Goal: Task Accomplishment & Management: Manage account settings

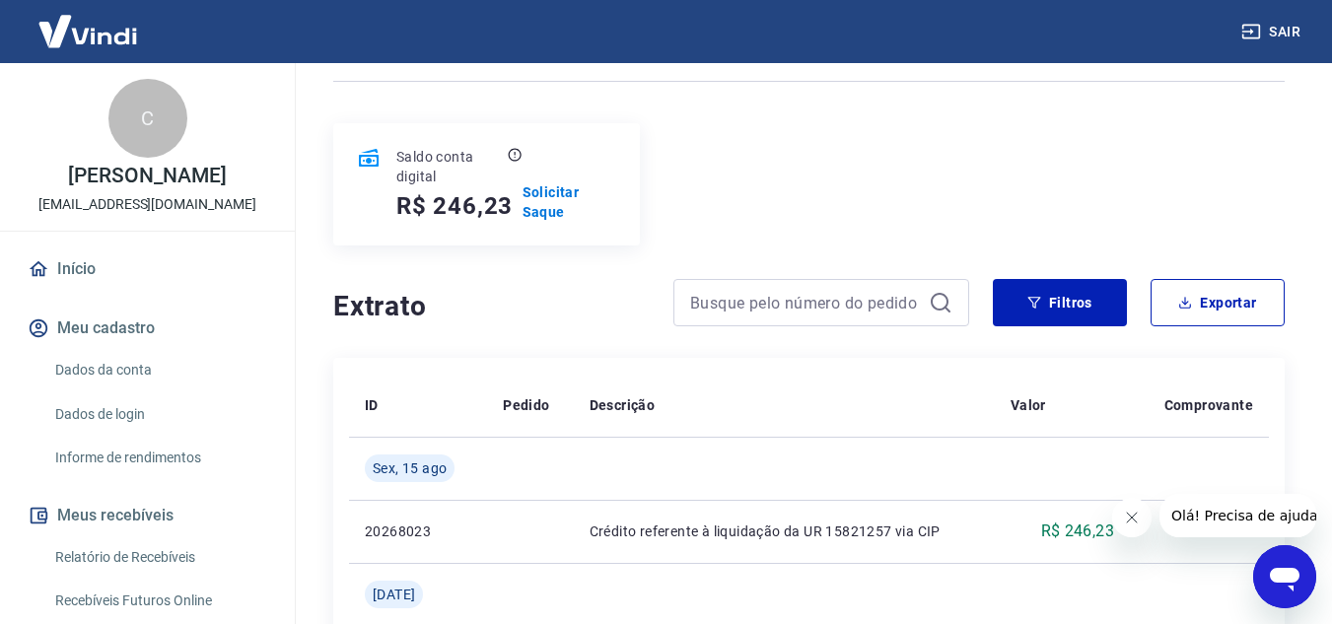
scroll to position [197, 0]
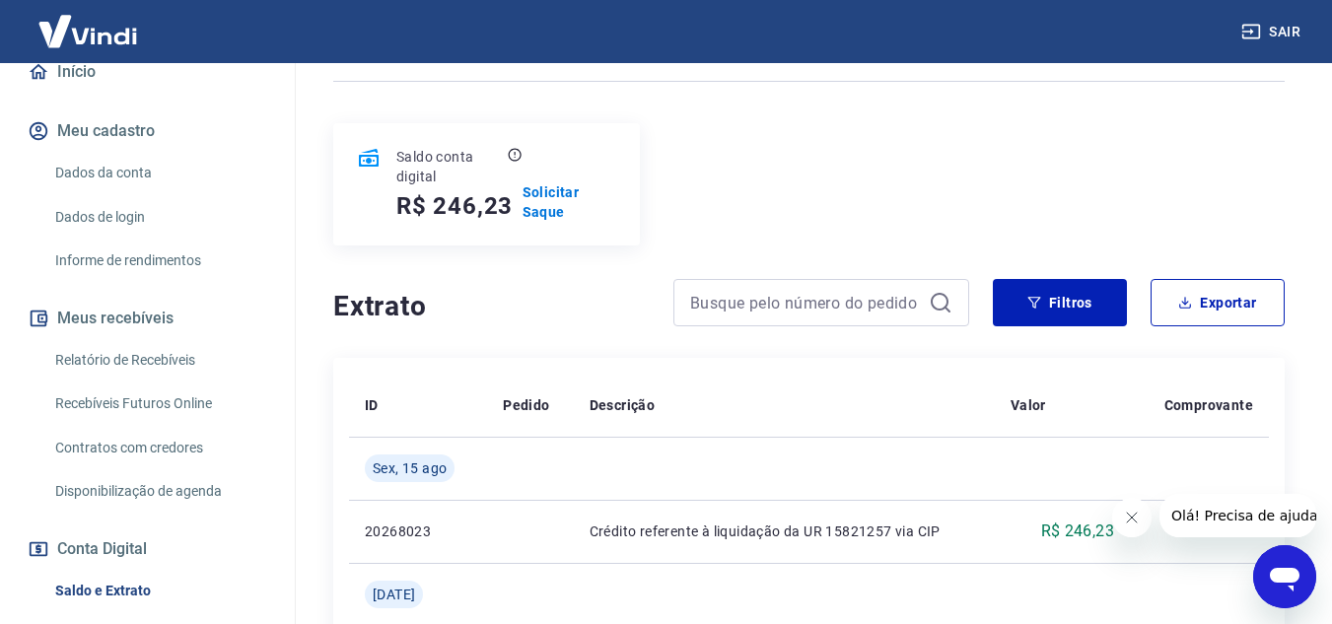
click at [146, 578] on link "Saldo e Extrato" at bounding box center [159, 591] width 224 height 40
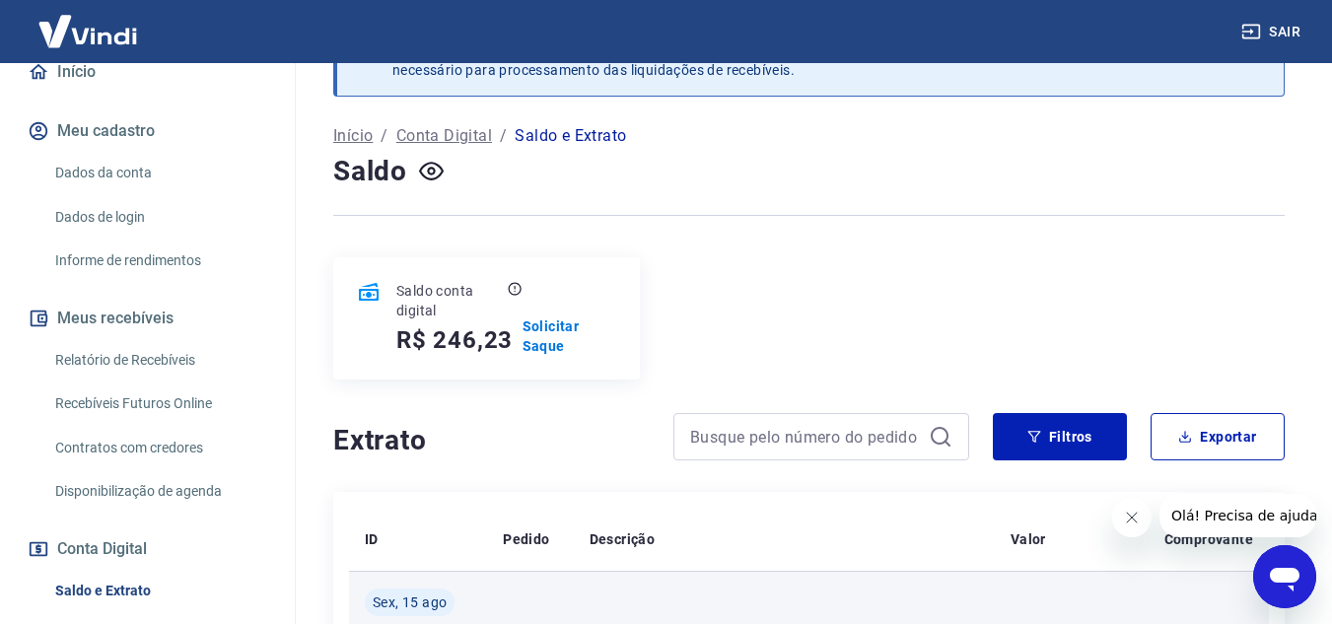
scroll to position [197, 0]
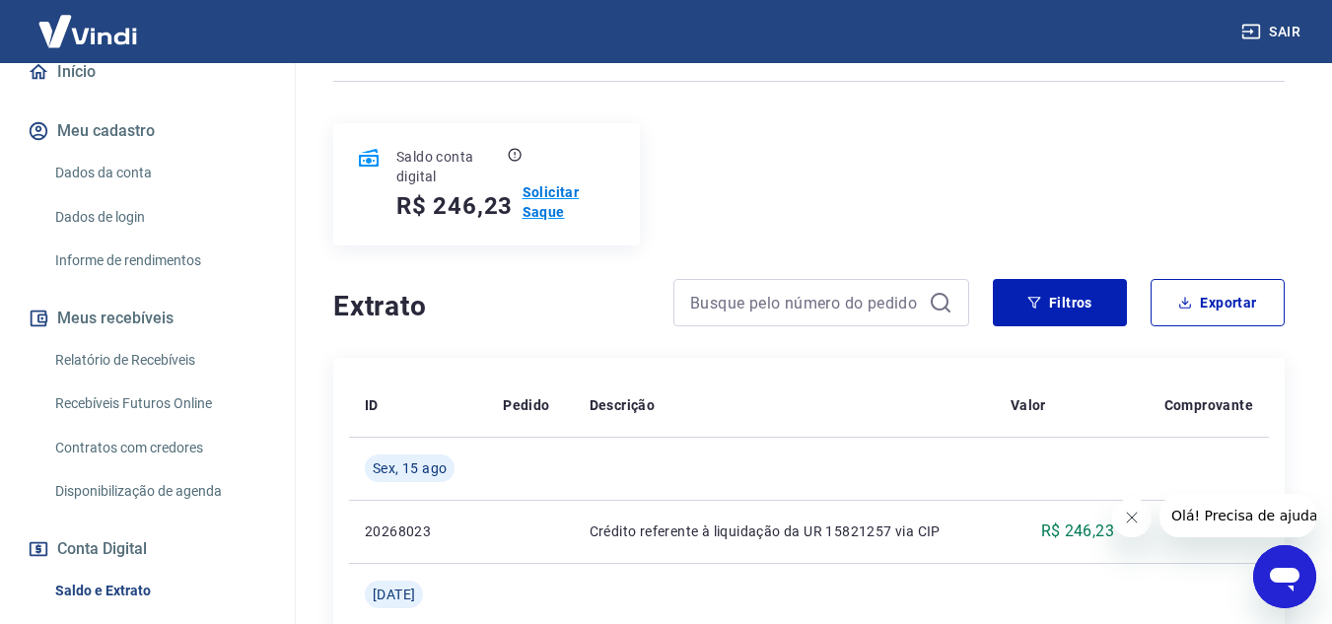
click at [548, 184] on p "Solicitar Saque" at bounding box center [570, 201] width 94 height 39
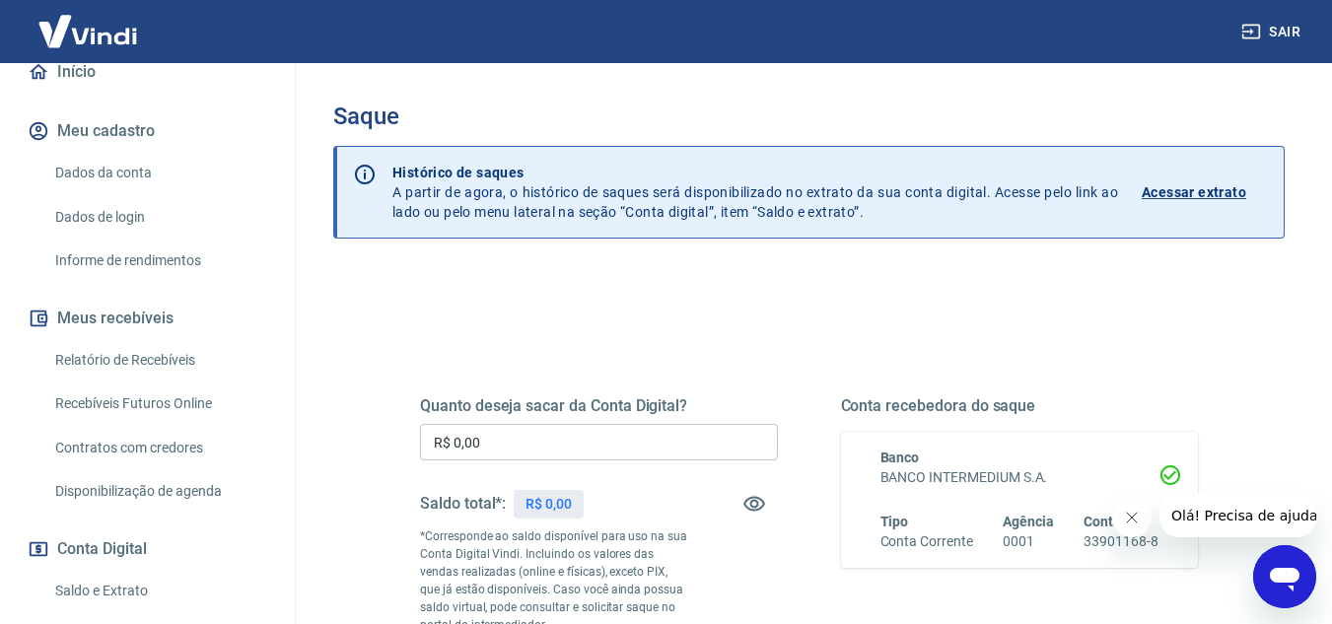
click at [734, 432] on input "R$ 0,00" at bounding box center [599, 442] width 358 height 36
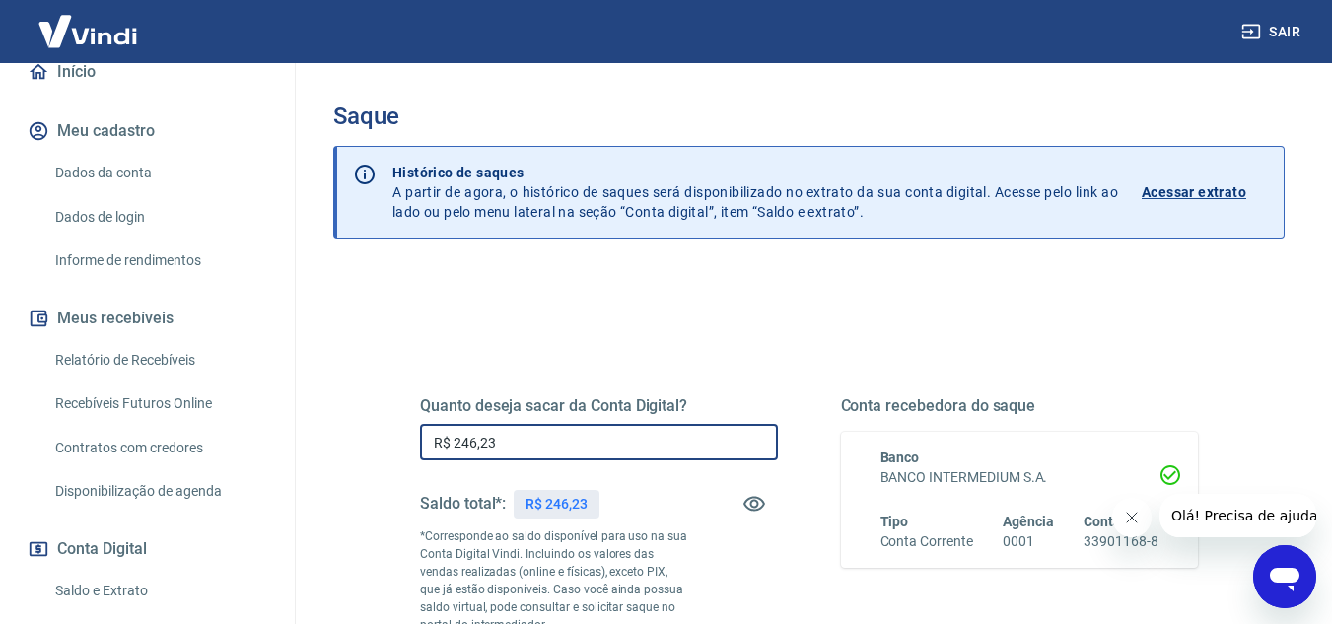
type input "R$ 246,23"
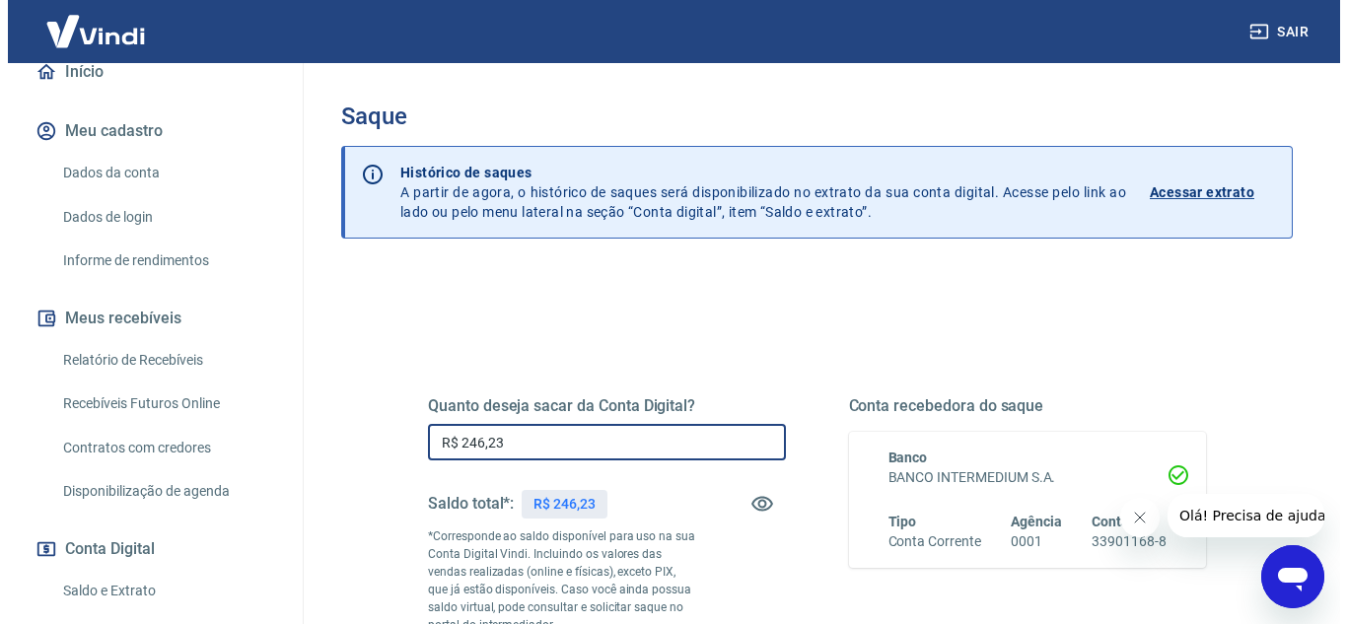
scroll to position [296, 0]
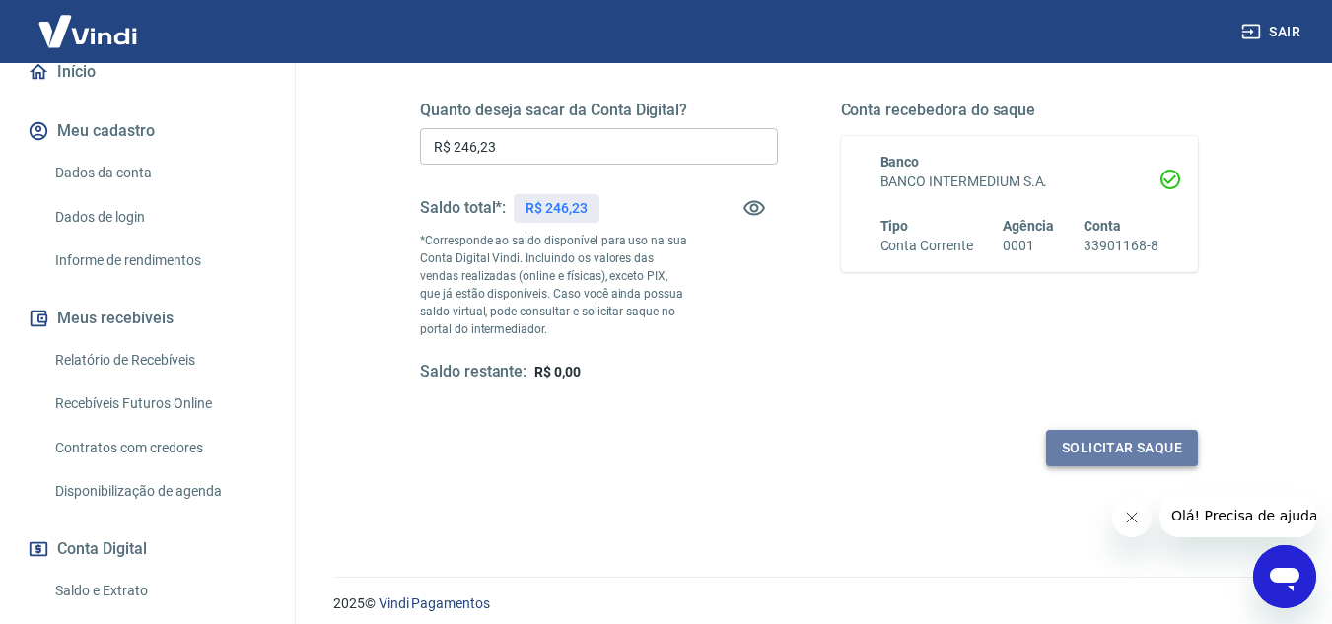
click at [1131, 430] on button "Solicitar saque" at bounding box center [1122, 448] width 152 height 36
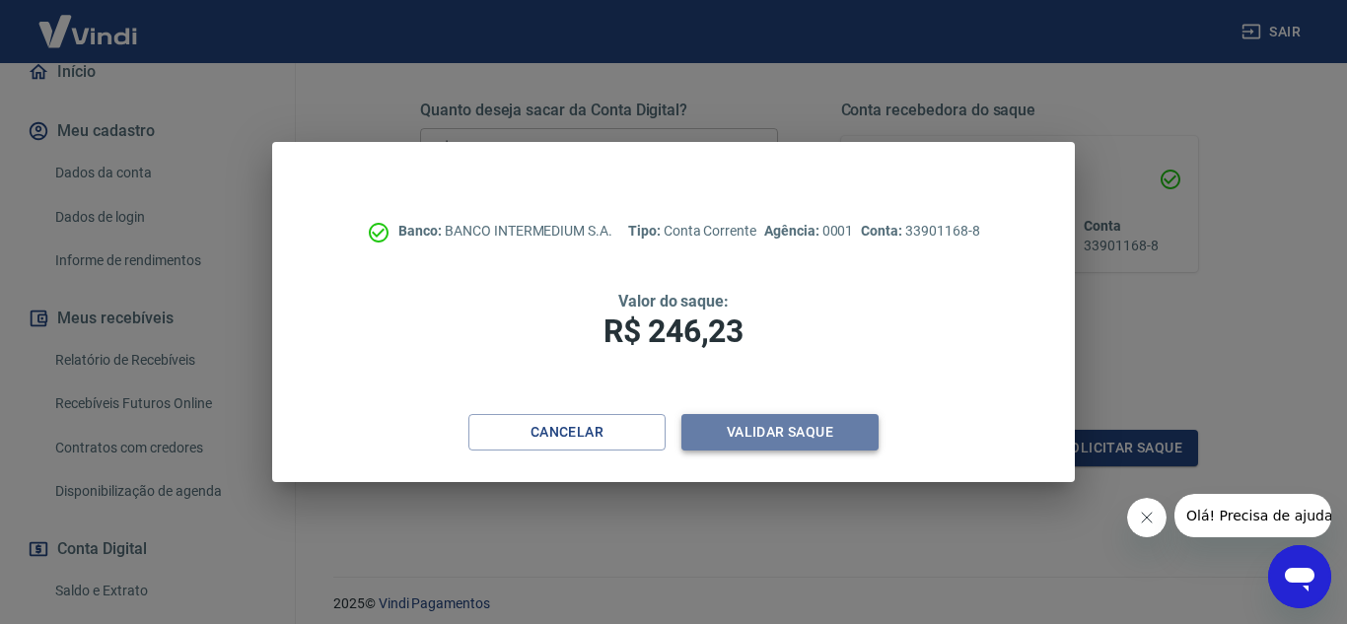
click at [806, 446] on button "Validar saque" at bounding box center [779, 432] width 197 height 36
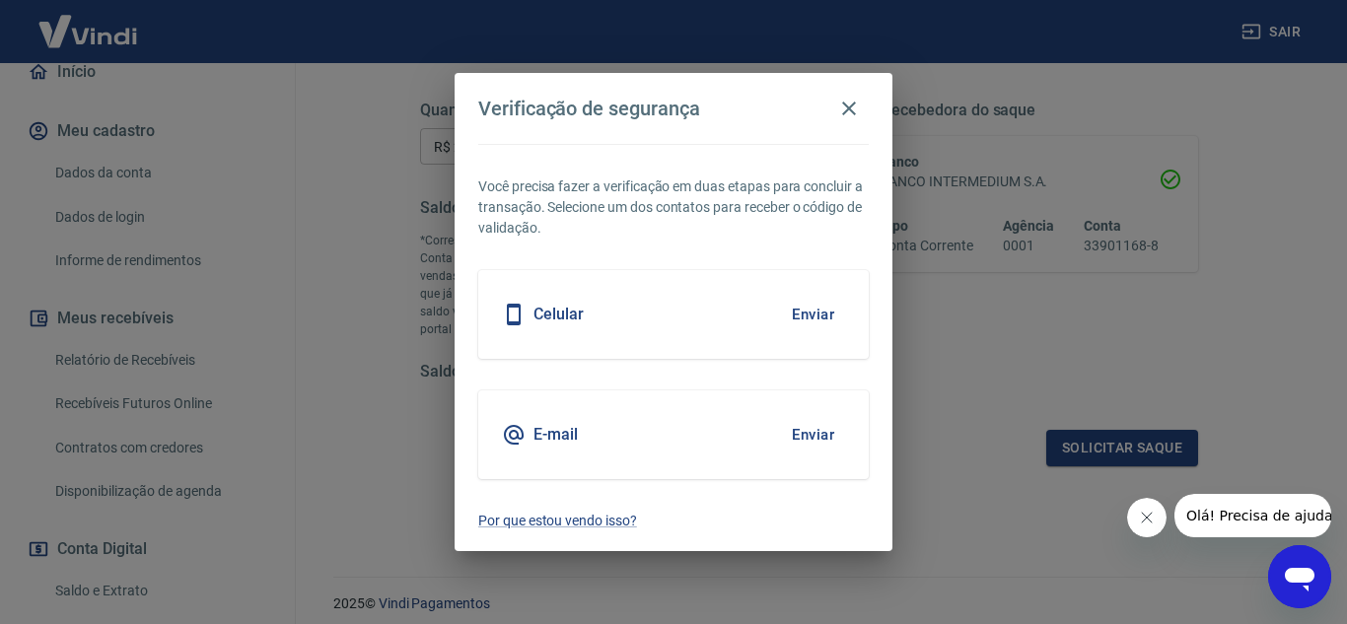
click at [809, 319] on button "Enviar" at bounding box center [813, 314] width 64 height 41
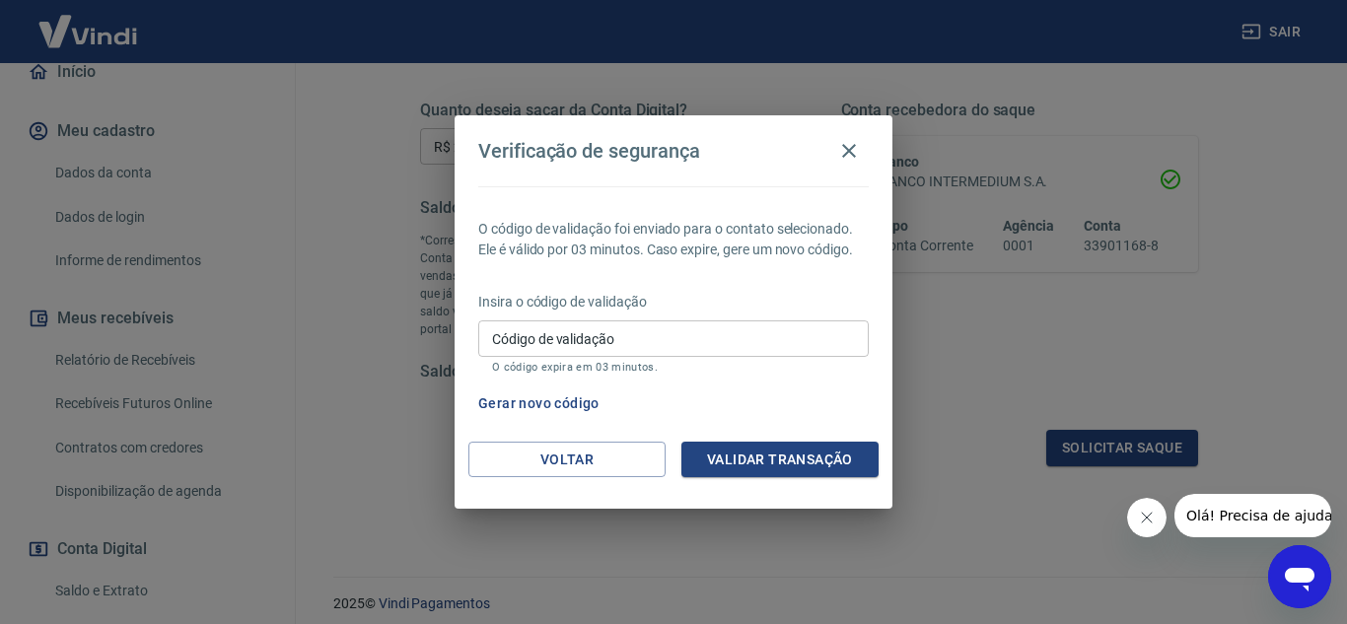
click at [809, 320] on input "Código de validação" at bounding box center [673, 338] width 390 height 36
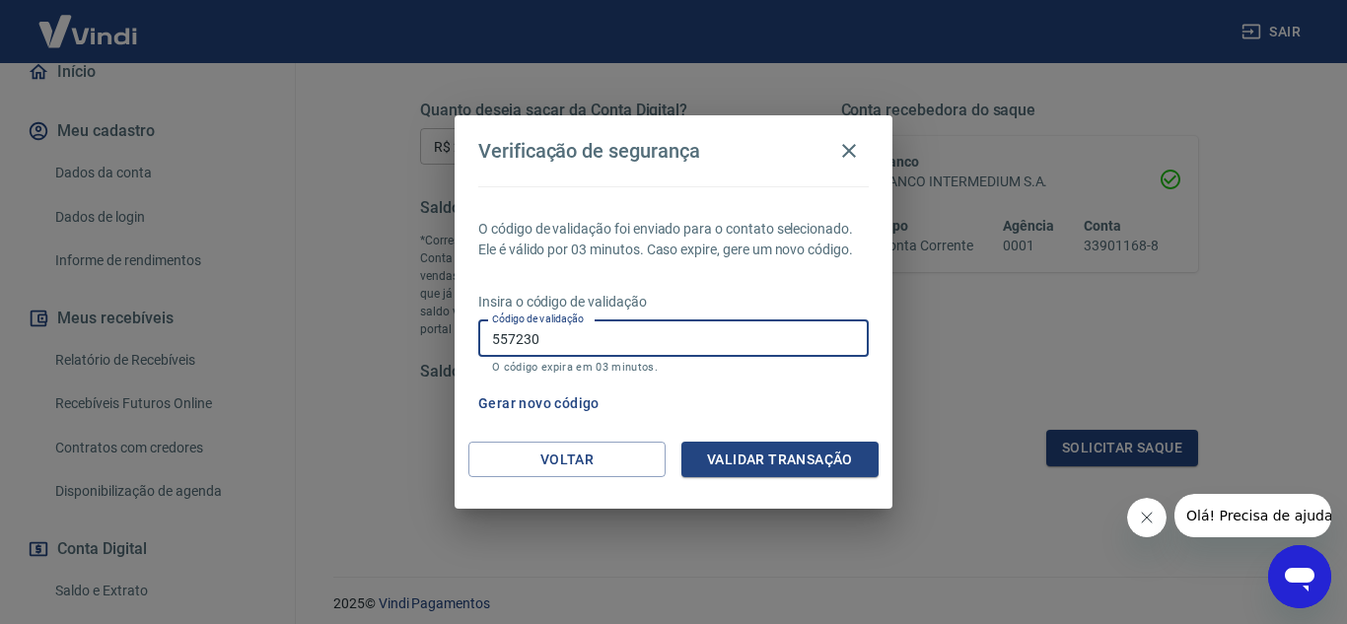
type input "557230"
click at [817, 460] on button "Validar transação" at bounding box center [779, 460] width 197 height 36
